Goal: Transaction & Acquisition: Purchase product/service

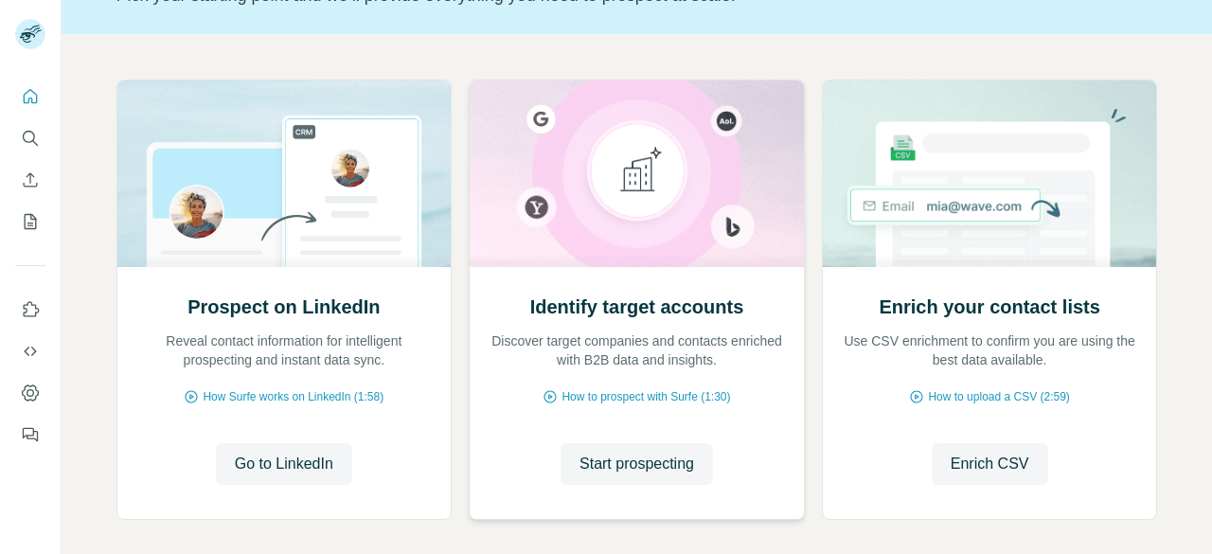
scroll to position [242, 0]
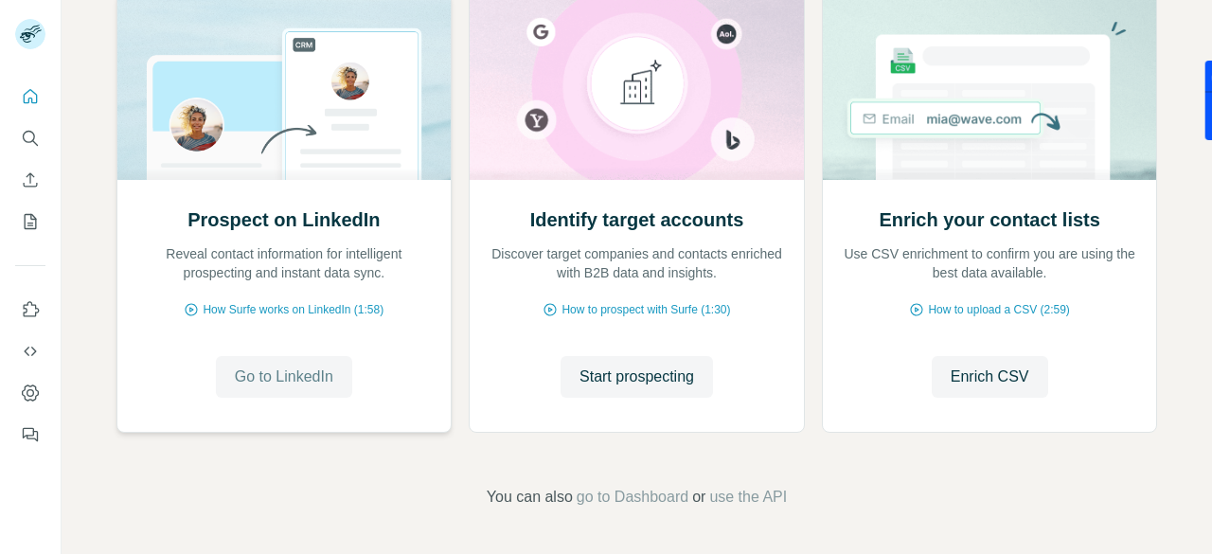
click at [289, 381] on span "Go to LinkedIn" at bounding box center [284, 376] width 98 height 23
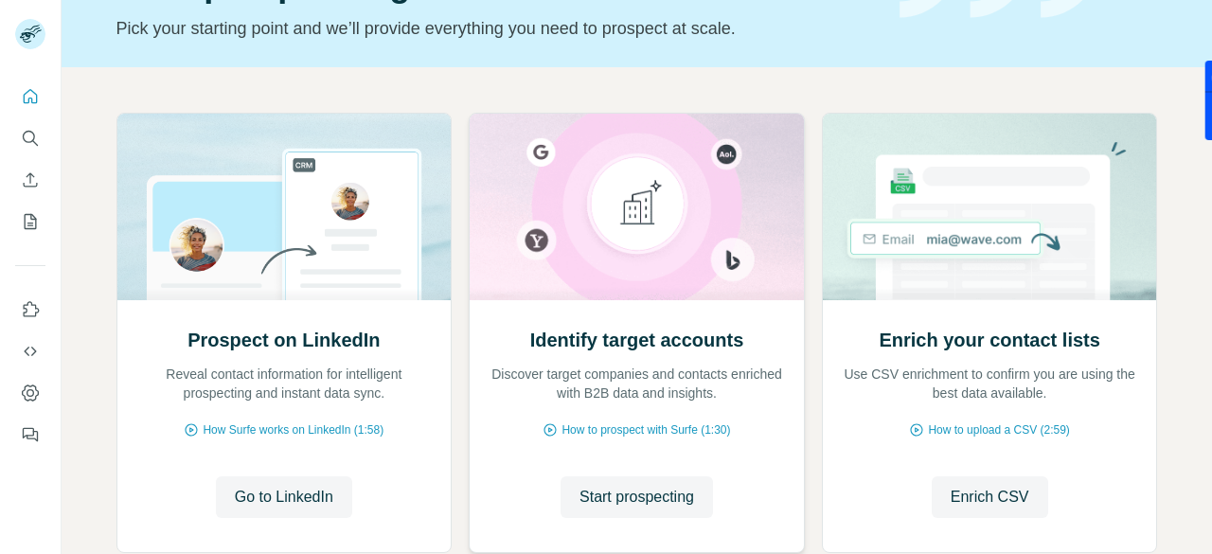
scroll to position [0, 0]
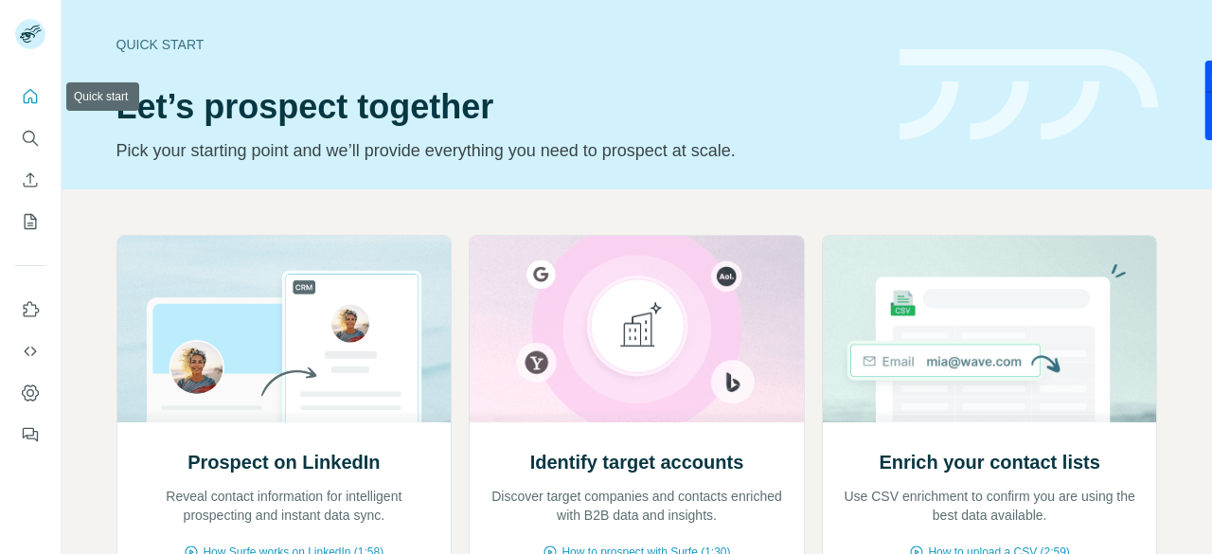
click at [22, 98] on icon "Quick start" at bounding box center [30, 96] width 19 height 19
click at [27, 101] on icon "Quick start" at bounding box center [30, 96] width 19 height 19
click at [33, 98] on icon "Quick start" at bounding box center [30, 96] width 19 height 19
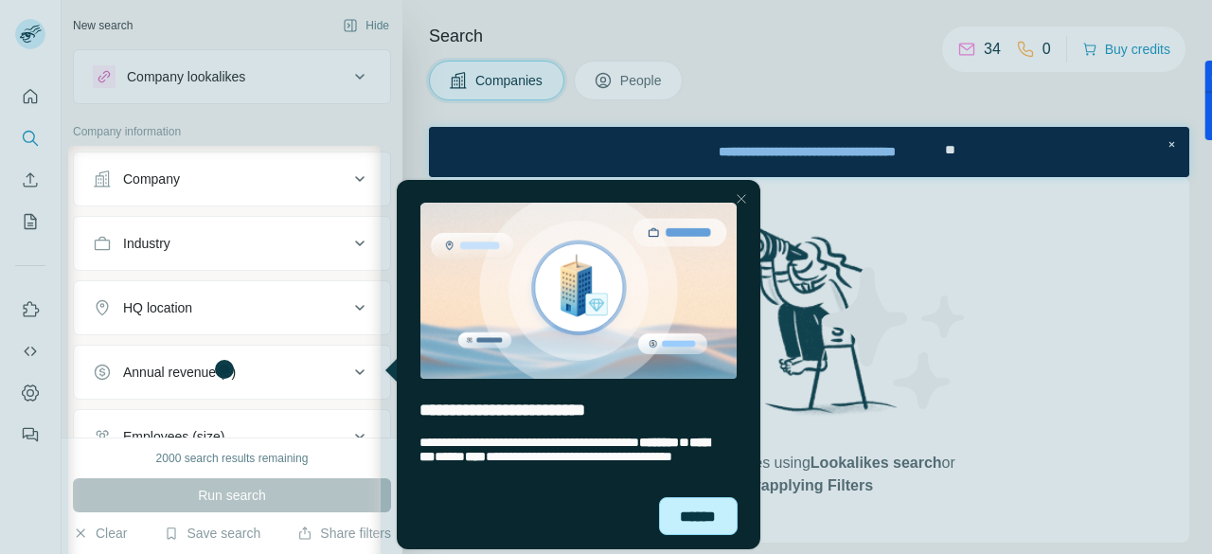
click at [683, 504] on div "******" at bounding box center [699, 516] width 80 height 38
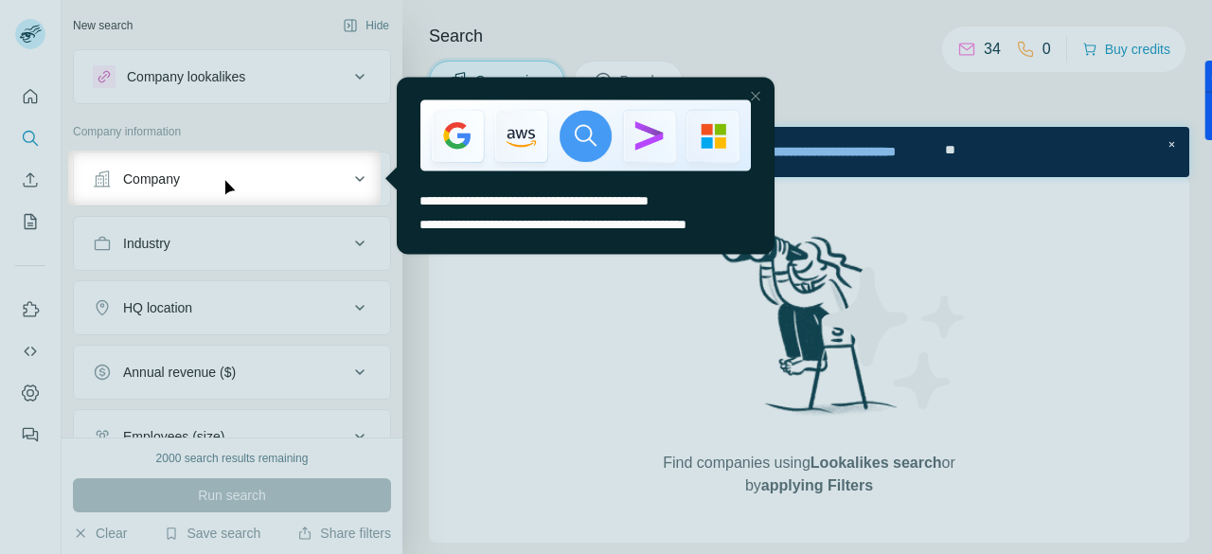
click at [758, 94] on div "Close Step" at bounding box center [754, 95] width 23 height 23
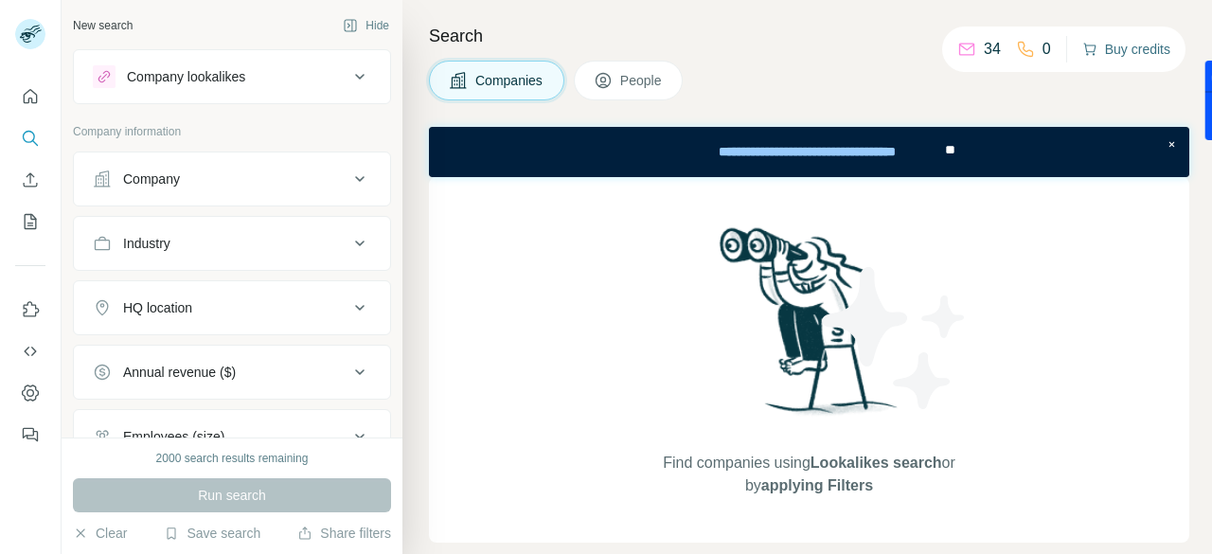
click at [1134, 47] on button "Buy credits" at bounding box center [1126, 49] width 88 height 27
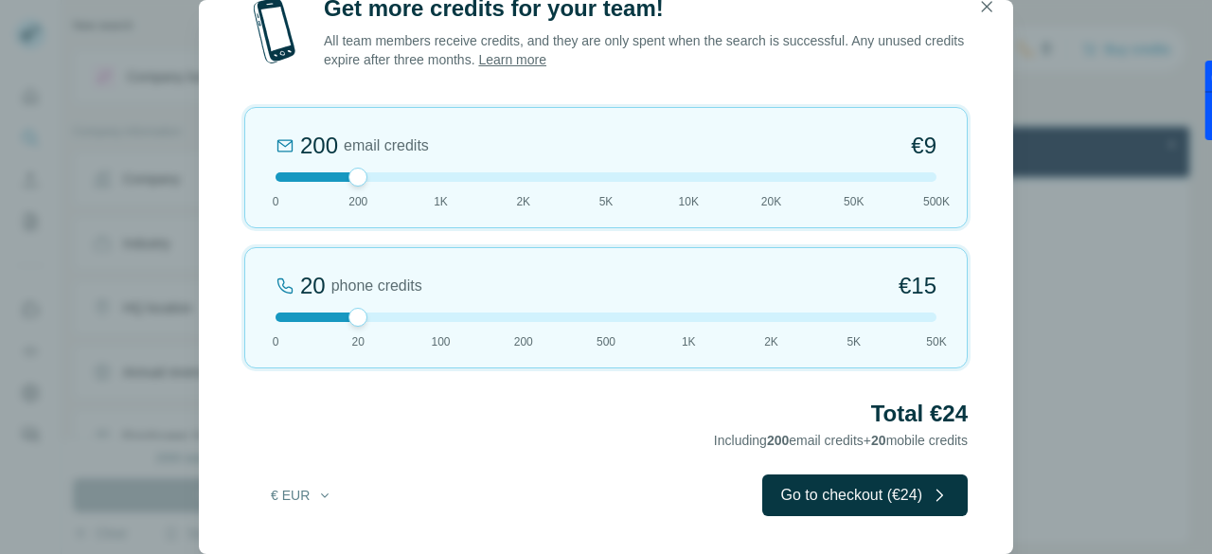
click at [932, 318] on div at bounding box center [605, 316] width 661 height 9
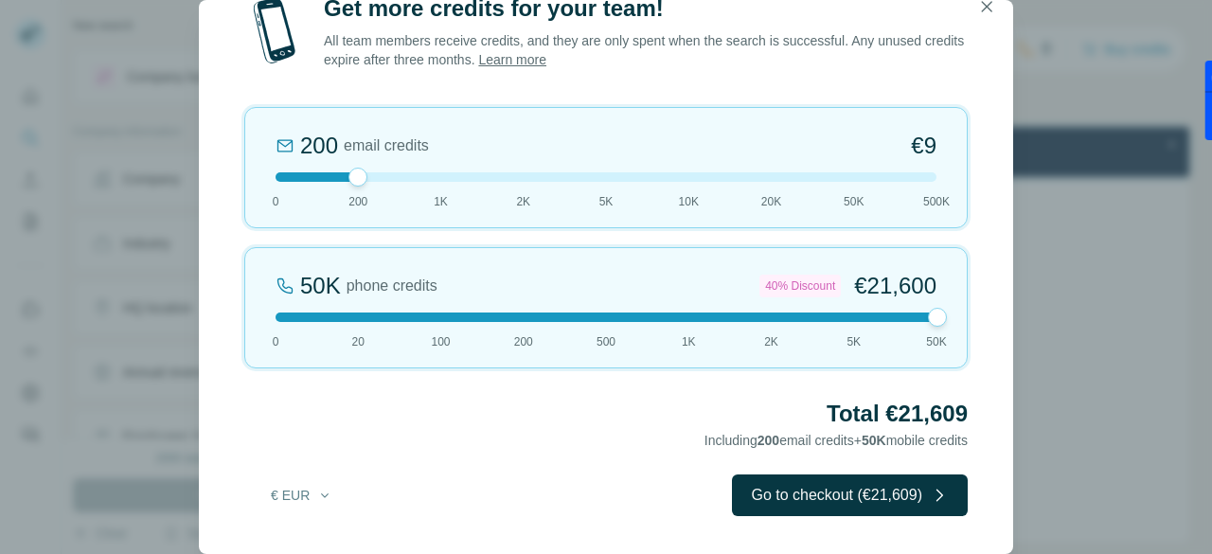
click at [433, 320] on div at bounding box center [605, 316] width 661 height 9
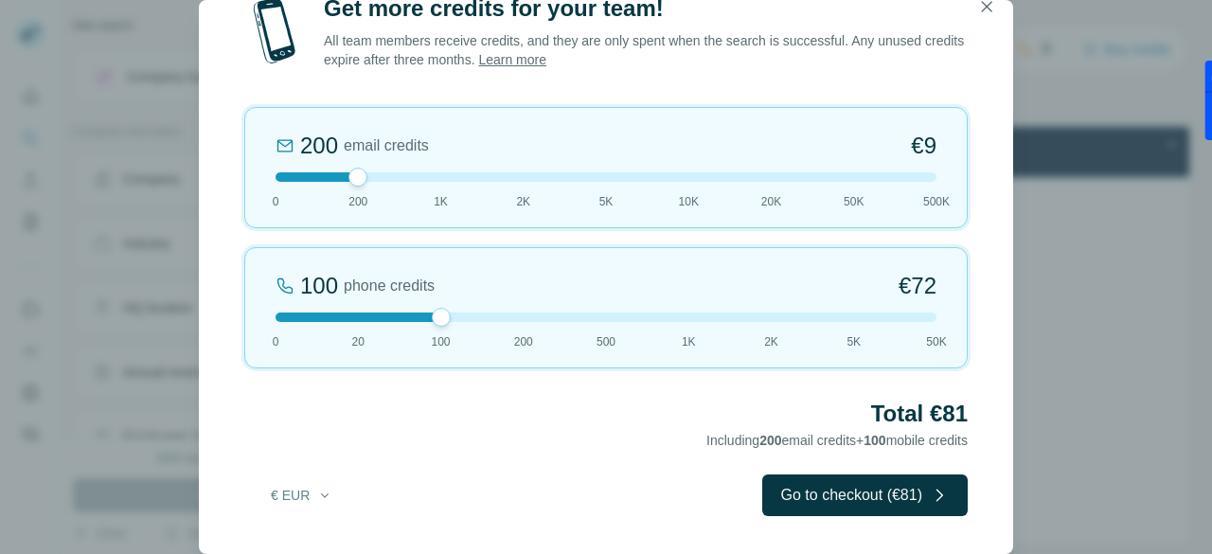
click at [278, 178] on div at bounding box center [605, 176] width 661 height 9
click at [417, 323] on div "100 phone credits €72 0 20 100 200 500 1K 2K 5K 50K" at bounding box center [605, 307] width 723 height 121
click at [396, 323] on div "100 phone credits €72 0 20 100 200 500 1K 2K 5K 50K" at bounding box center [605, 307] width 723 height 121
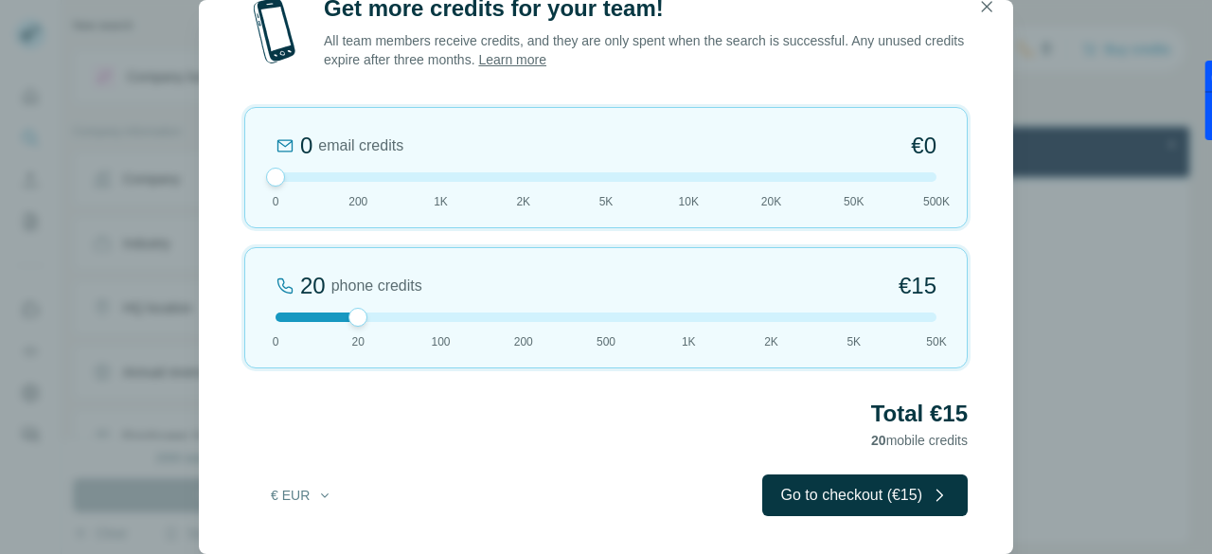
click at [396, 311] on div "20 phone credits €15 0 20 100 200 500 1K 2K 5K 50K" at bounding box center [605, 307] width 723 height 121
click at [359, 318] on div at bounding box center [357, 317] width 19 height 19
drag, startPoint x: 359, startPoint y: 318, endPoint x: 385, endPoint y: 320, distance: 26.6
click at [385, 320] on div at bounding box center [605, 316] width 661 height 9
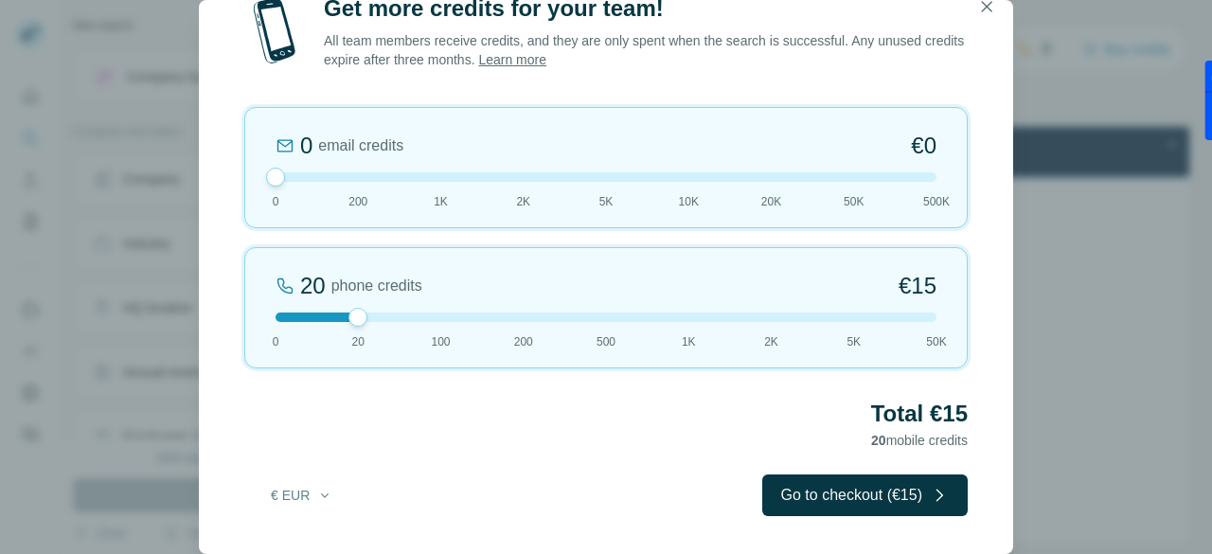
click at [385, 320] on div at bounding box center [605, 316] width 661 height 9
click at [440, 317] on div at bounding box center [605, 316] width 661 height 9
click at [399, 319] on div at bounding box center [605, 316] width 661 height 9
click at [985, 6] on icon "button" at bounding box center [987, 6] width 10 height 10
